Goal: Transaction & Acquisition: Purchase product/service

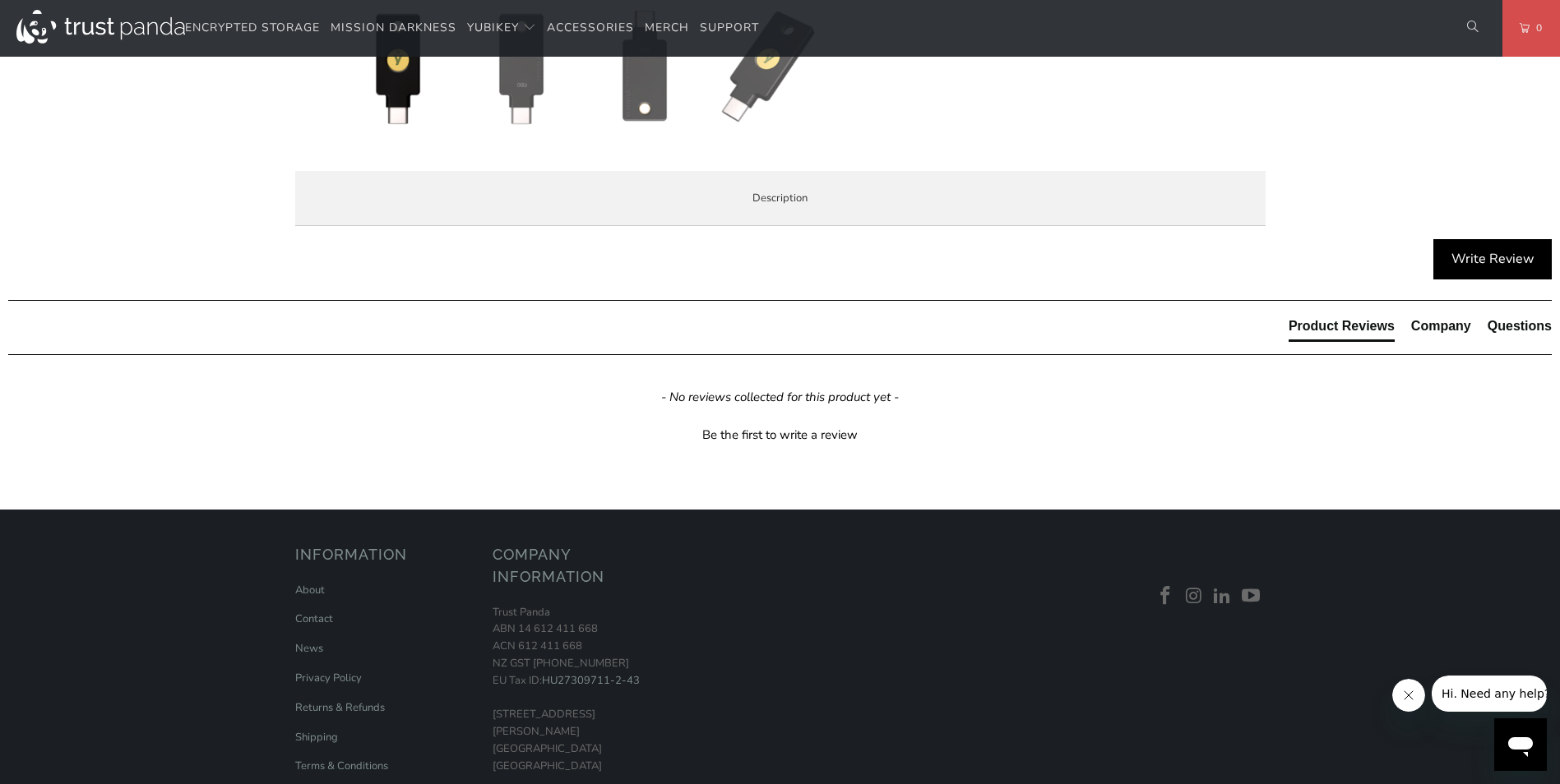
scroll to position [822, 0]
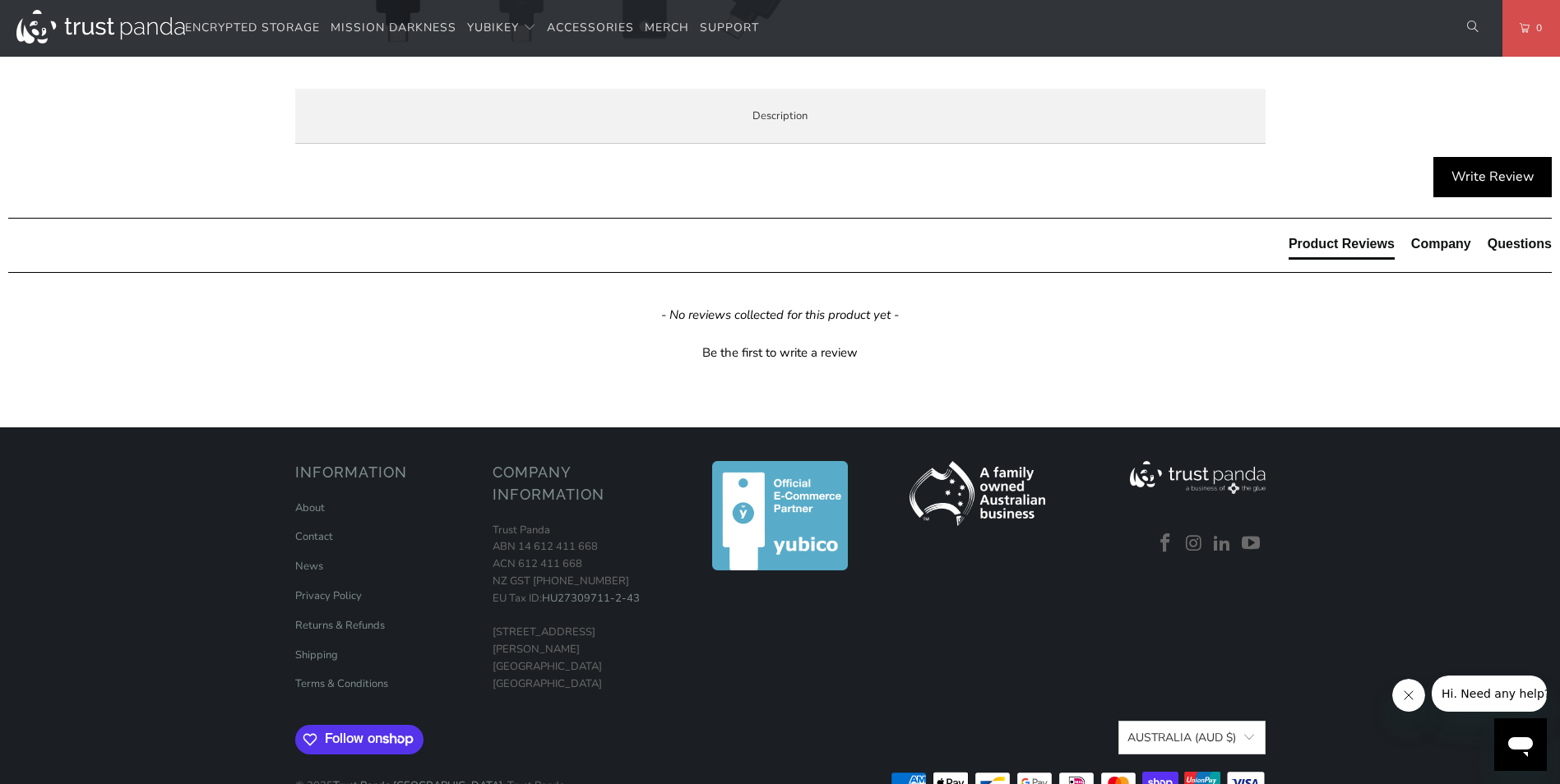
drag, startPoint x: 367, startPoint y: 410, endPoint x: 979, endPoint y: 471, distance: 615.0
click at [0, 0] on div "The Security Key C NFC by Yubico simplifies your login and secures your account…" at bounding box center [0, 0] width 0 height 0
drag, startPoint x: 979, startPoint y: 471, endPoint x: 875, endPoint y: 580, distance: 150.7
click at [0, 0] on h3 "Product Features" at bounding box center [0, 0] width 0 height 0
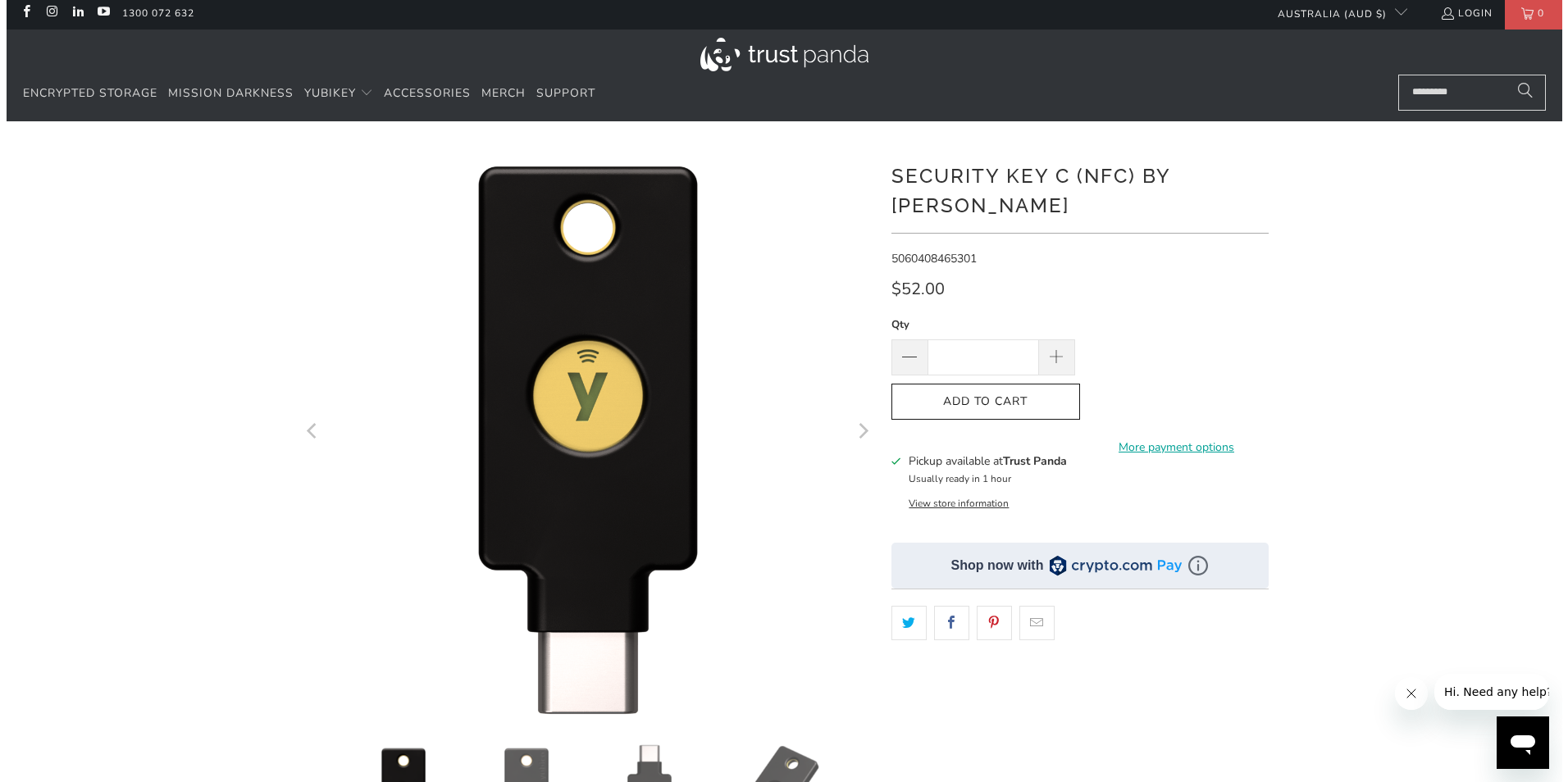
scroll to position [0, 0]
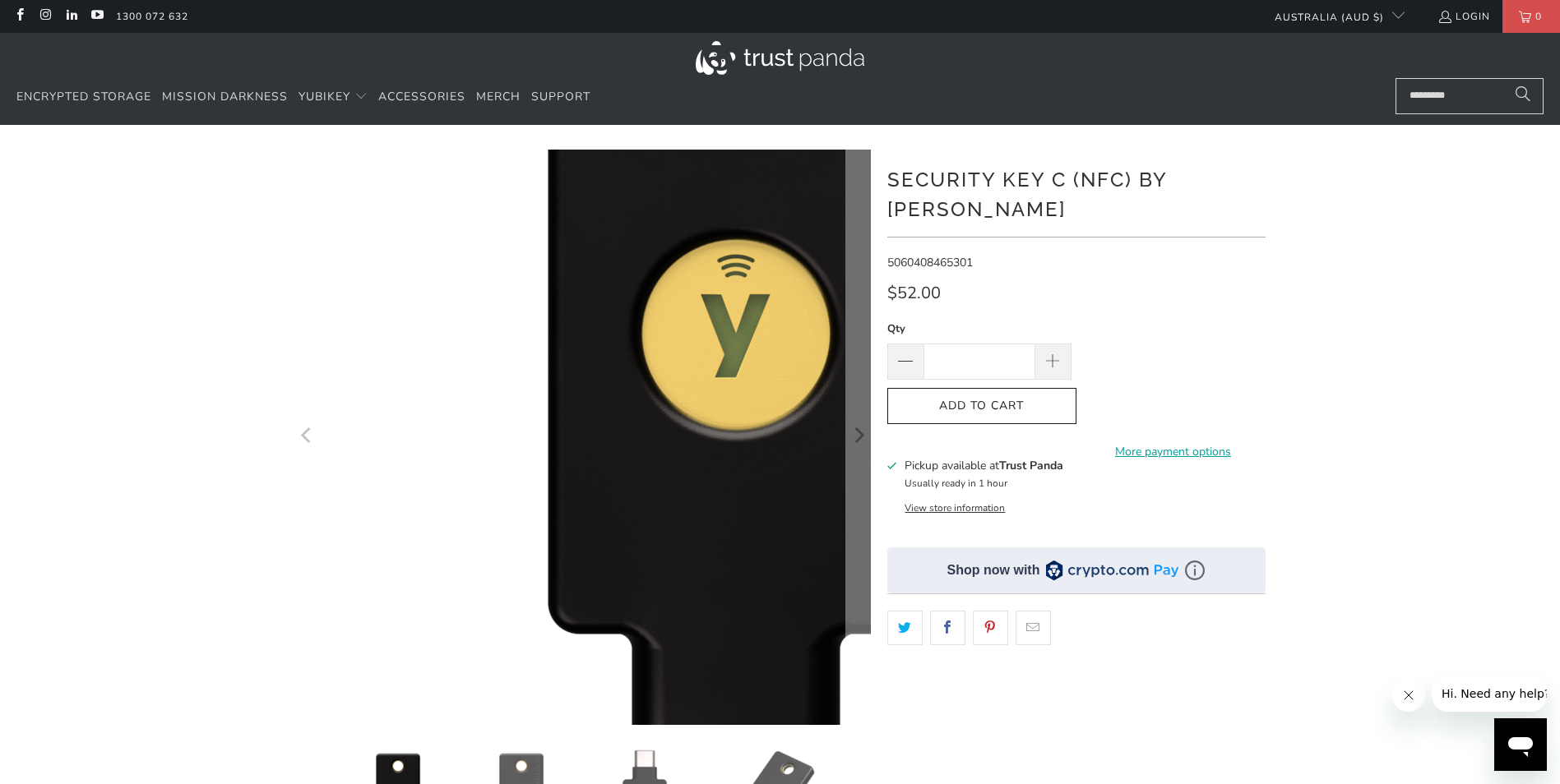
click at [371, 485] on img at bounding box center [735, 398] width 987 height 987
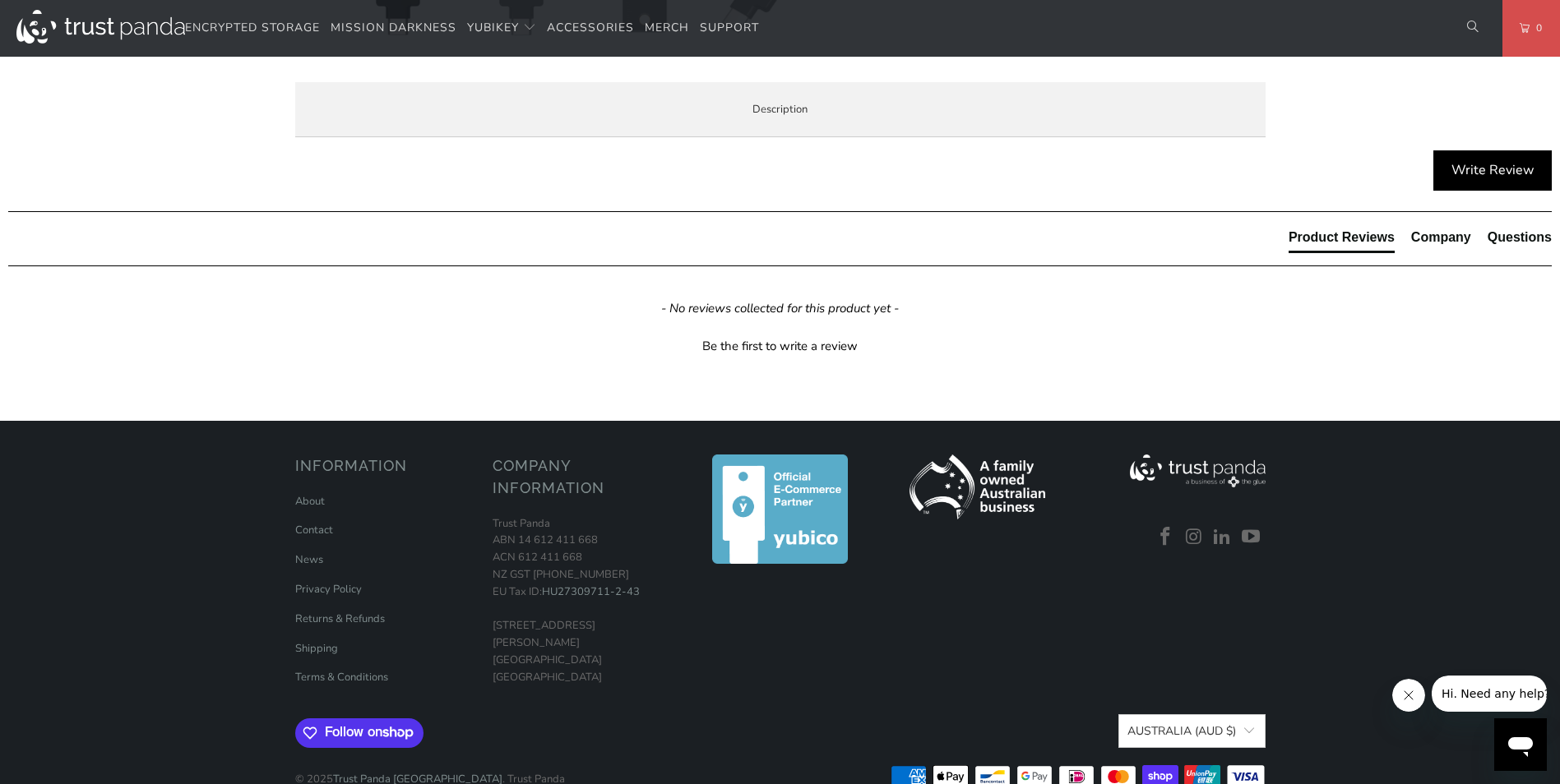
scroll to position [822, 0]
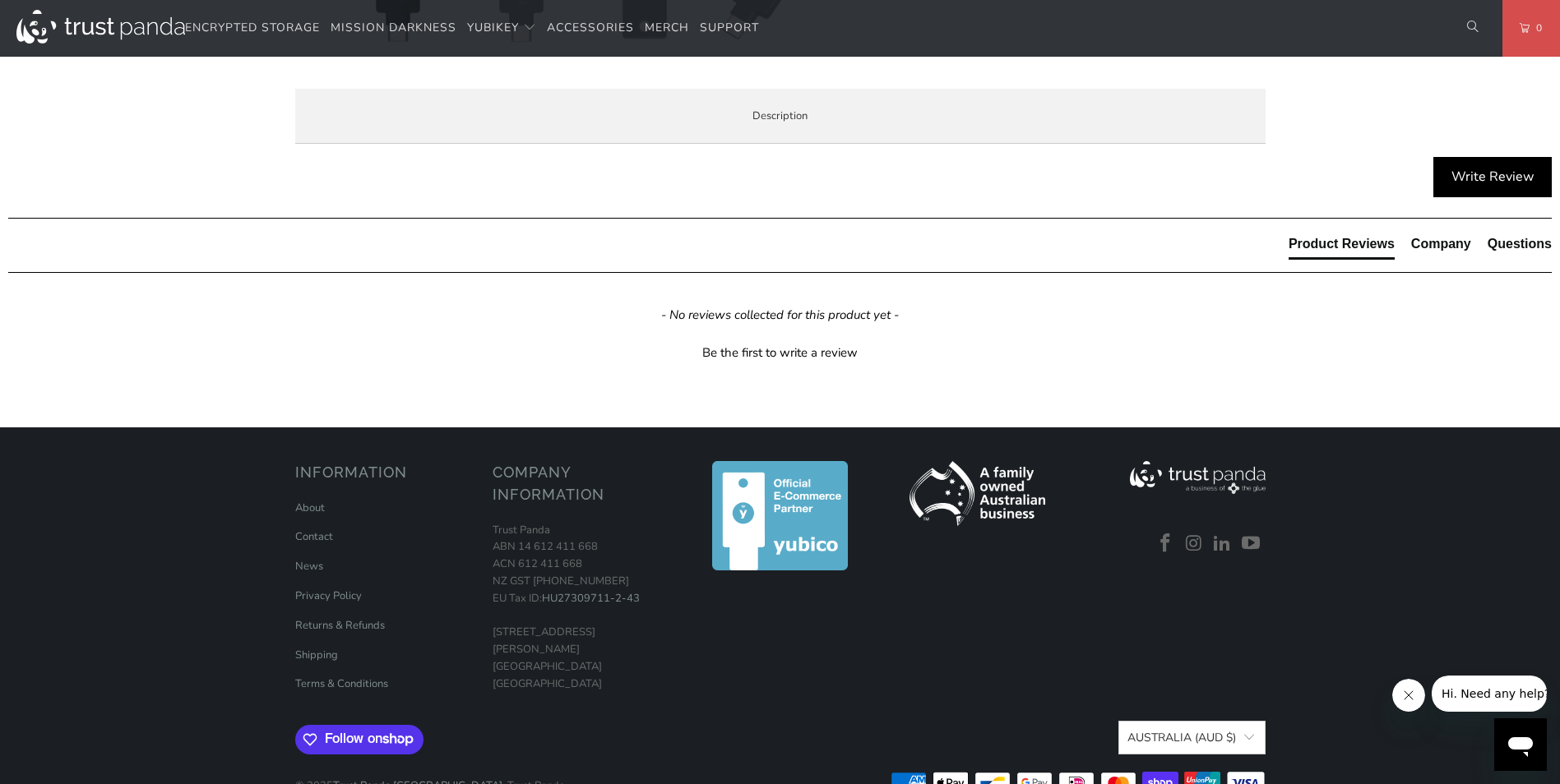
click at [0, 0] on li "Use the same asymmetric cryptography and strong security used by individuals at…" at bounding box center [0, 0] width 0 height 0
click at [0, 0] on div "The Security Key C NFC by Yubico simplifies your login and secures your account…" at bounding box center [0, 0] width 0 height 0
drag, startPoint x: 330, startPoint y: 557, endPoint x: 941, endPoint y: 581, distance: 611.5
click at [0, 0] on div "The Security Key C NFC by Yubico simplifies your login and secures your account…" at bounding box center [0, 0] width 0 height 0
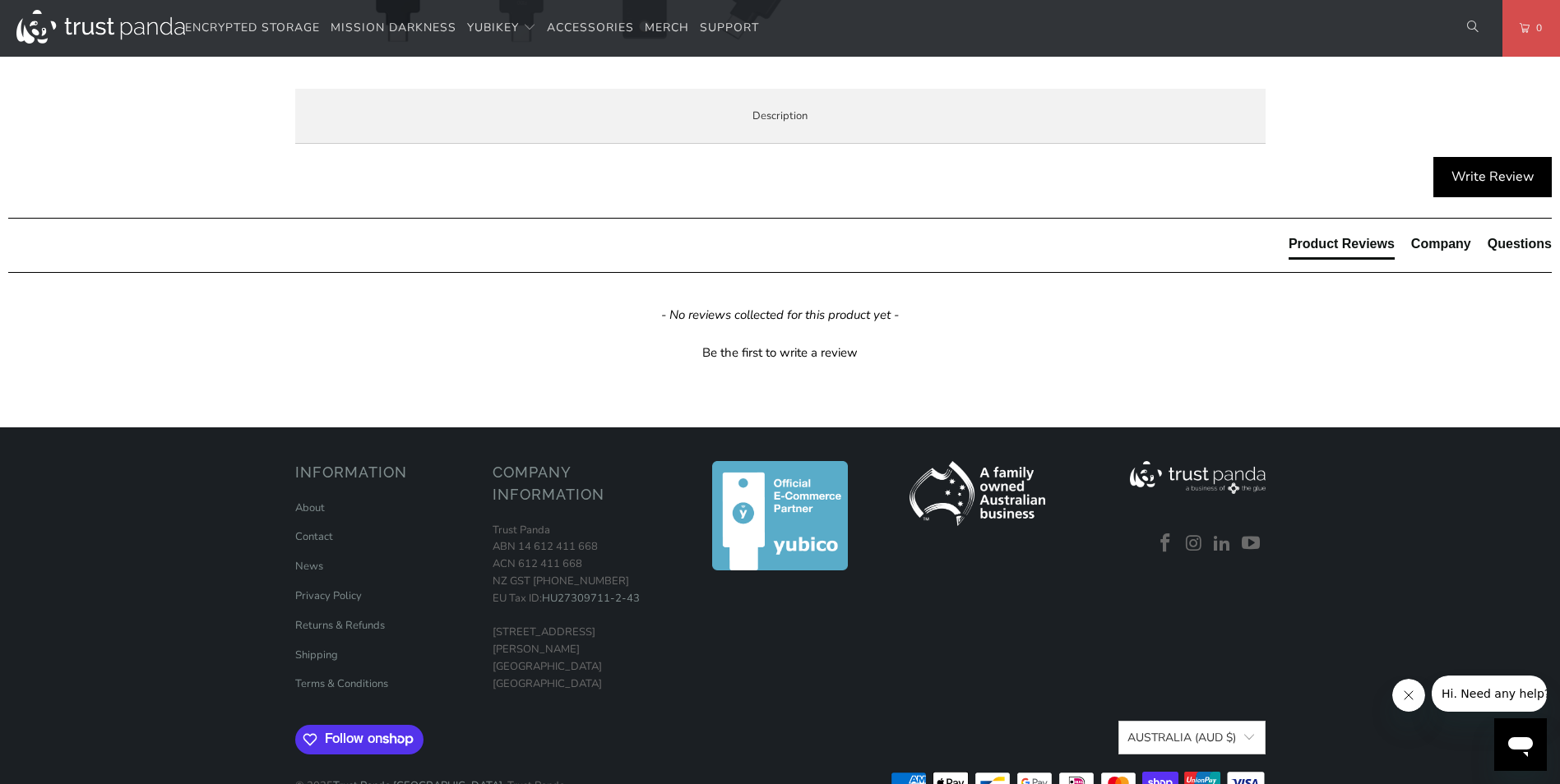
click at [0, 0] on p "The Security Key C NFC by Yubico simplifies your login and secures your account…" at bounding box center [0, 0] width 0 height 0
click at [0, 0] on span "Specifications" at bounding box center [0, 0] width 0 height 0
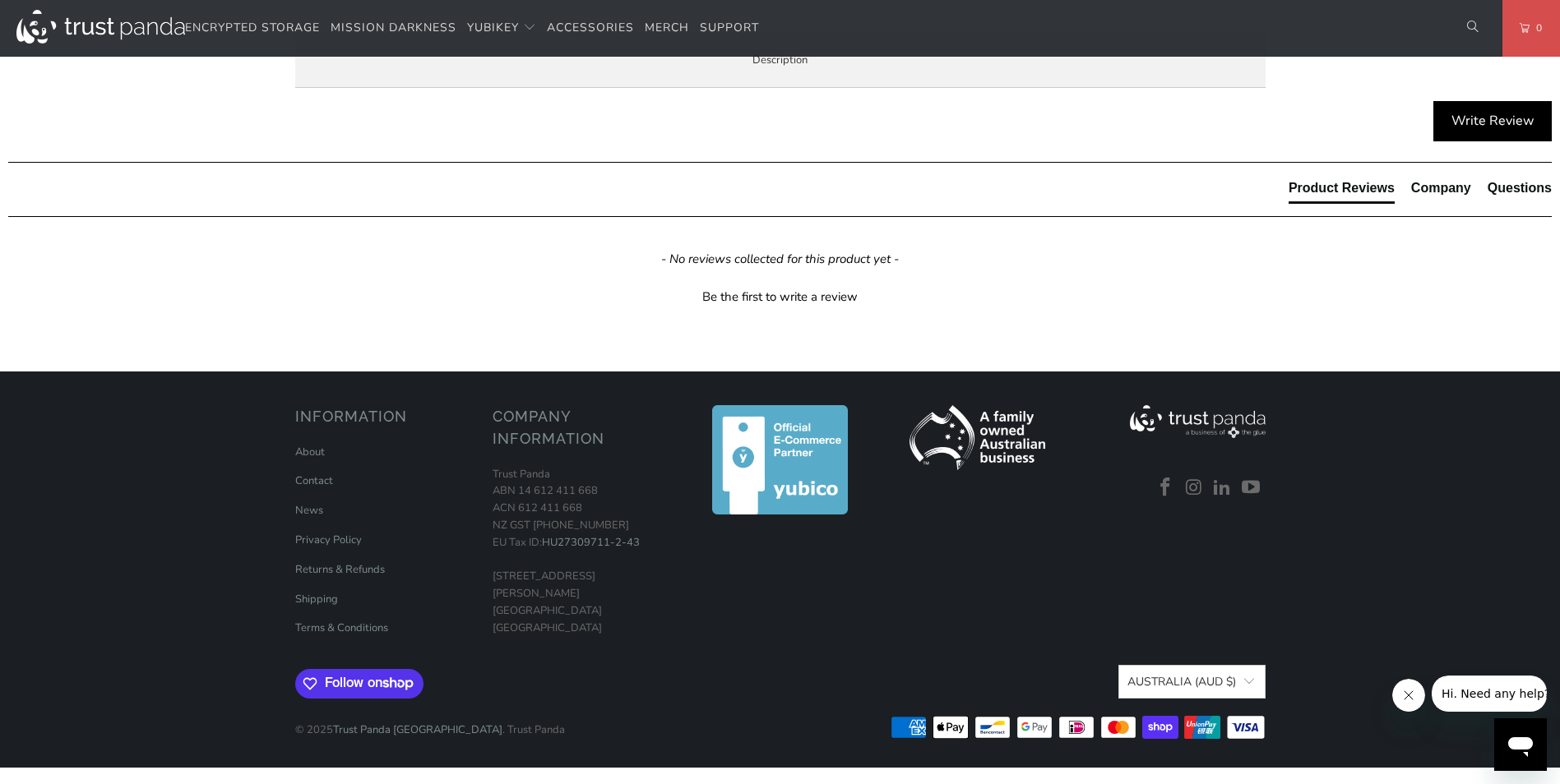
scroll to position [987, 0]
drag, startPoint x: 576, startPoint y: 614, endPoint x: 662, endPoint y: 542, distance: 112.2
click at [0, 0] on tbody "UPC/GTIN 5060408465301 USB Type USB-C NFC-enabled Yes Authentication Methods Pa…" at bounding box center [0, 0] width 0 height 0
drag, startPoint x: 662, startPoint y: 542, endPoint x: 608, endPoint y: 651, distance: 121.6
click at [0, 0] on h3 at bounding box center [0, 0] width 0 height 0
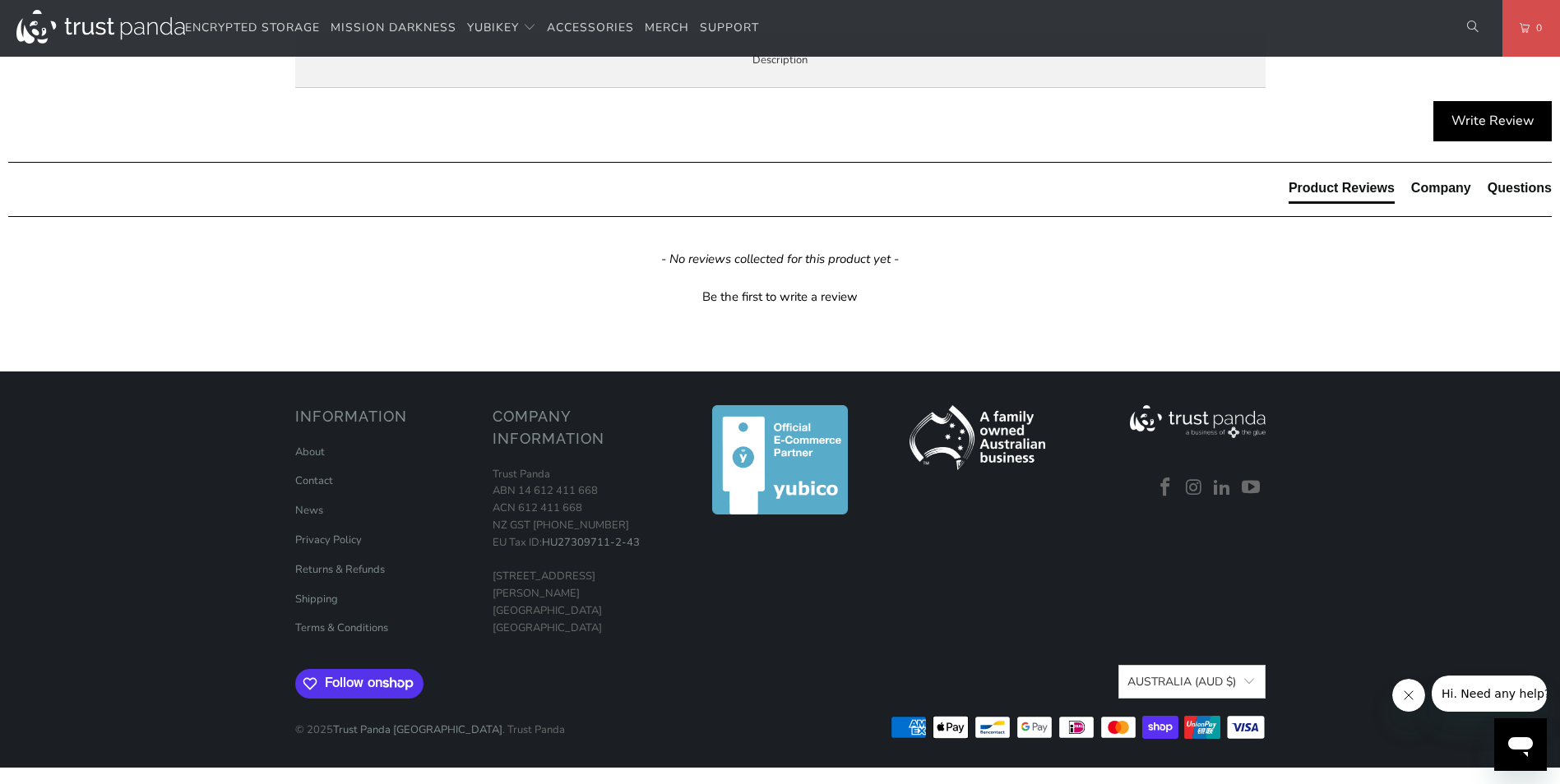
scroll to position [904, 0]
drag, startPoint x: 644, startPoint y: 617, endPoint x: 492, endPoint y: 585, distance: 155.3
click at [0, 0] on tbody "UPC/GTIN 5060408465301 USB Type USB-C NFC-enabled Yes Authentication Methods Pa…" at bounding box center [0, 0] width 0 height 0
drag, startPoint x: 492, startPoint y: 585, endPoint x: 714, endPoint y: 731, distance: 265.7
click at [0, 0] on h3 at bounding box center [0, 0] width 0 height 0
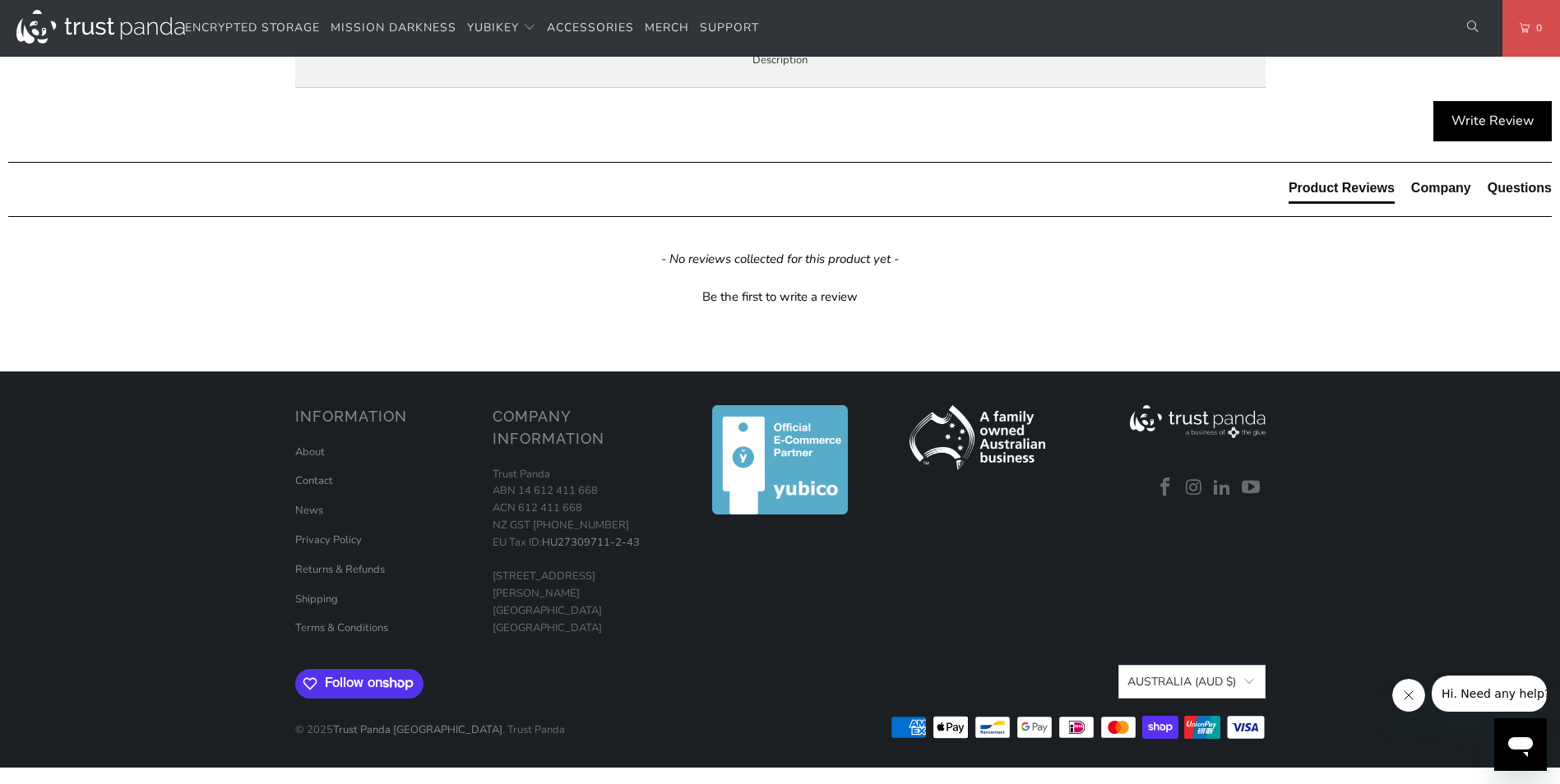
drag, startPoint x: 691, startPoint y: 693, endPoint x: 323, endPoint y: 100, distance: 697.9
click at [0, 0] on div "Overview Specifications Enterprise and Government Local Service & Support Overv…" at bounding box center [0, 0] width 0 height 0
drag, startPoint x: 323, startPoint y: 100, endPoint x: 658, endPoint y: 459, distance: 491.0
click at [0, 0] on td "1Password, Keeper®, Bitwarden Premium" at bounding box center [0, 0] width 0 height 0
drag, startPoint x: 733, startPoint y: 716, endPoint x: 277, endPoint y: 106, distance: 761.6
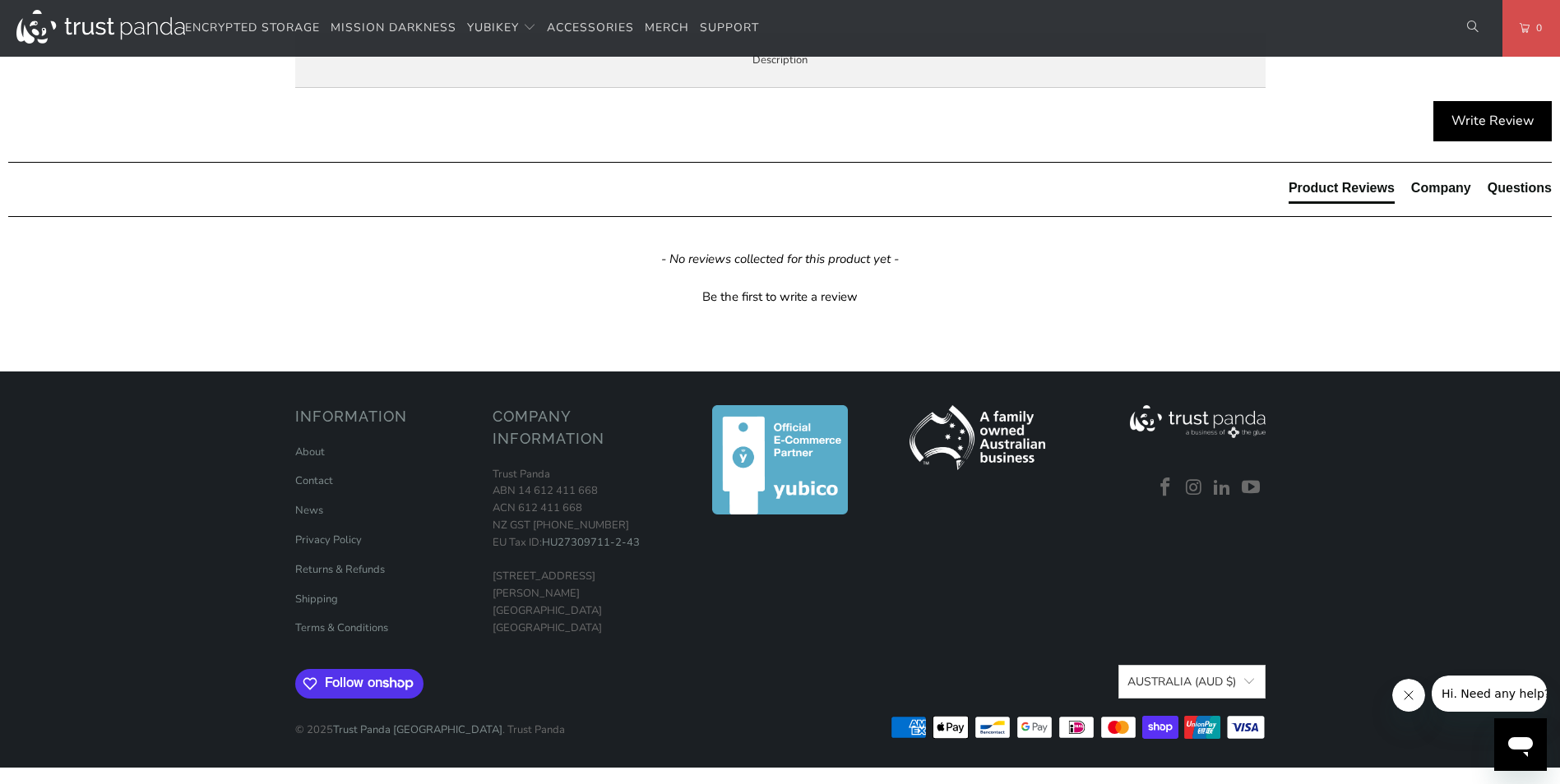
drag, startPoint x: 277, startPoint y: 106, endPoint x: 643, endPoint y: 500, distance: 537.8
click at [0, 0] on td "Dropbox, Google Drive, OneDrive" at bounding box center [0, 0] width 0 height 0
drag, startPoint x: 643, startPoint y: 714, endPoint x: 578, endPoint y: 686, distance: 70.8
click at [0, 0] on div "YubiKeys are made in USA and Sweden (EU). Trust Panda ships globally (except to…" at bounding box center [0, 0] width 0 height 0
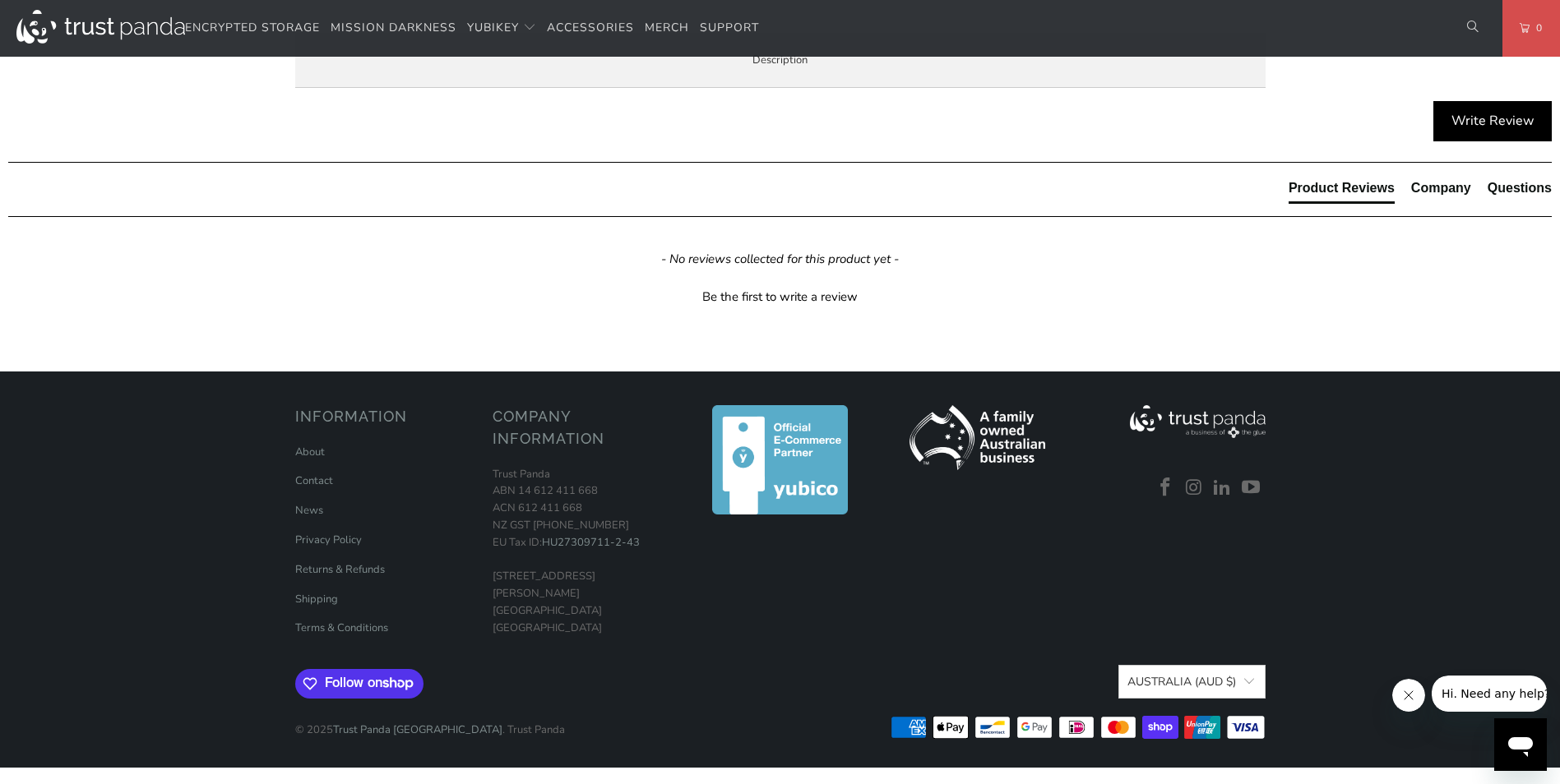
drag, startPoint x: 578, startPoint y: 686, endPoint x: 483, endPoint y: 774, distance: 129.5
click at [0, 0] on h3 at bounding box center [0, 0] width 0 height 0
drag, startPoint x: 523, startPoint y: 557, endPoint x: 885, endPoint y: 543, distance: 362.3
click at [0, 0] on tr "Function WebAuthn, FIDO2 CTAP1, FIDO2 CTAP2, Universal 2nd Factor (U2F)" at bounding box center [0, 0] width 0 height 0
drag, startPoint x: 885, startPoint y: 543, endPoint x: 799, endPoint y: 651, distance: 138.1
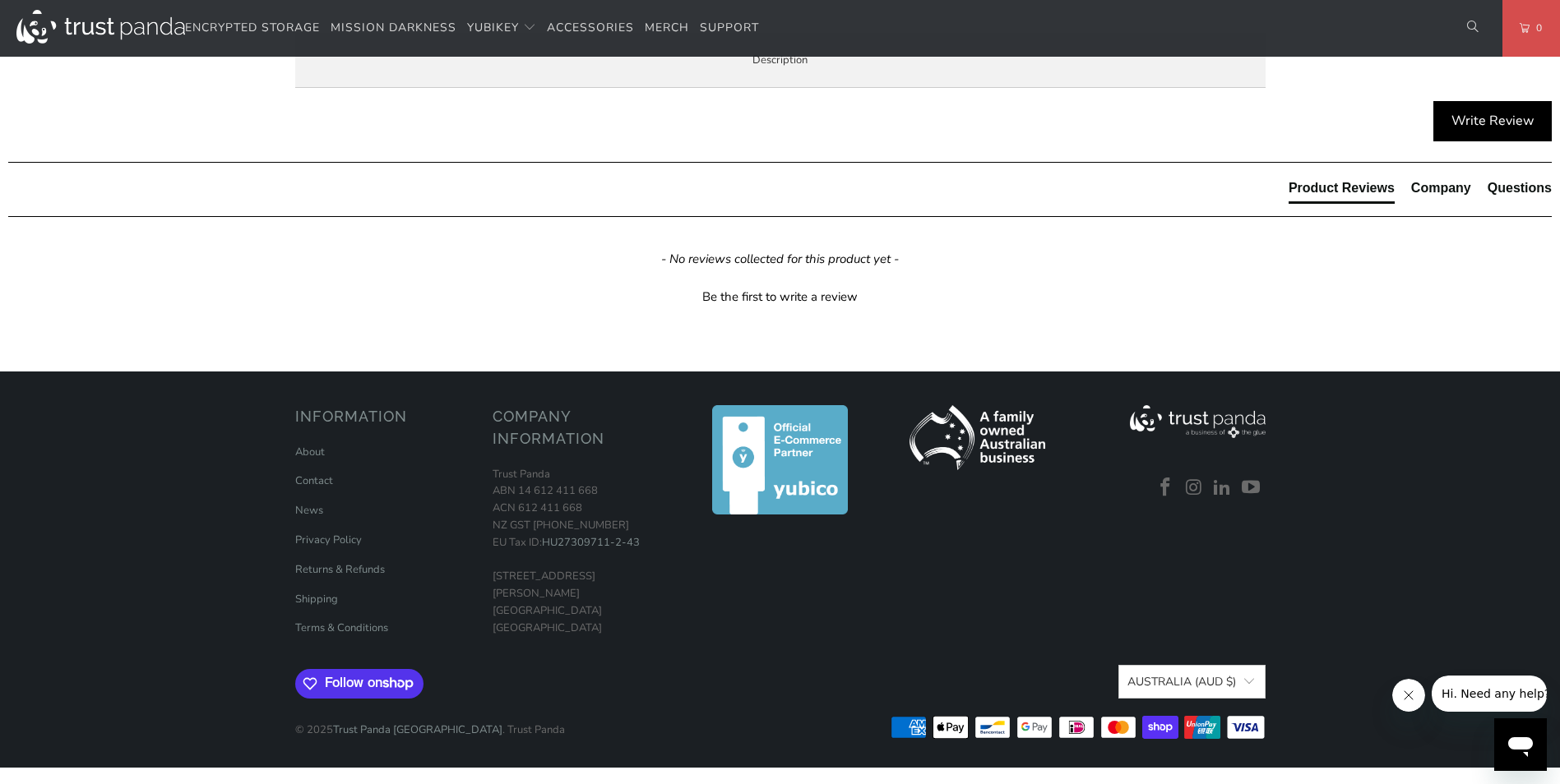
click at [0, 0] on td "IP68 rated, Crush Resistant, No Batteries Required, No Moving Parts" at bounding box center [0, 0] width 0 height 0
drag, startPoint x: 553, startPoint y: 458, endPoint x: 681, endPoint y: 451, distance: 128.2
click at [0, 0] on td "1Password, Keeper®, Bitwarden Premium" at bounding box center [0, 0] width 0 height 0
click at [0, 0] on td "Crypto Exchanges" at bounding box center [0, 0] width 0 height 0
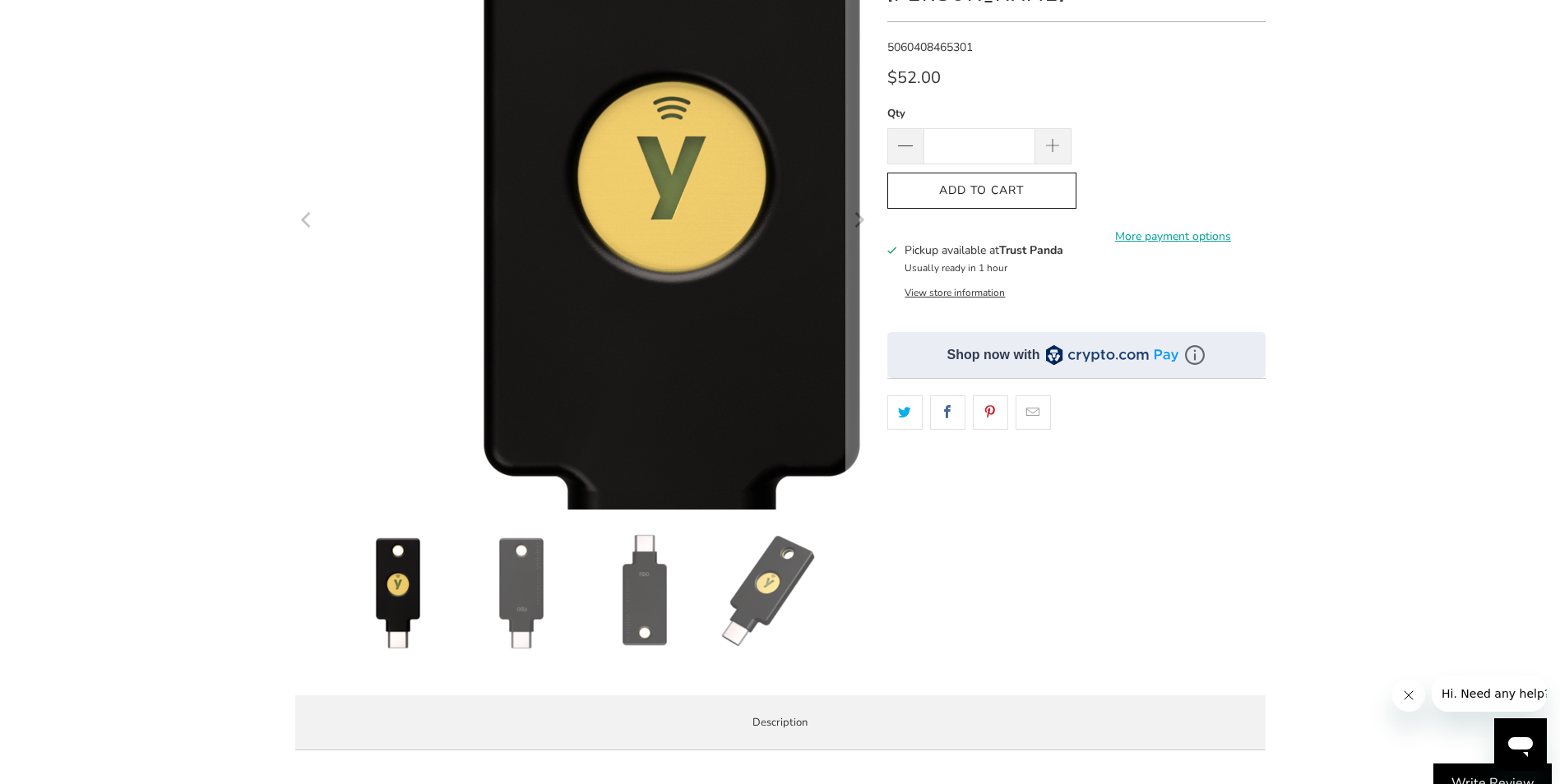
scroll to position [0, 0]
